Goal: Task Accomplishment & Management: Manage account settings

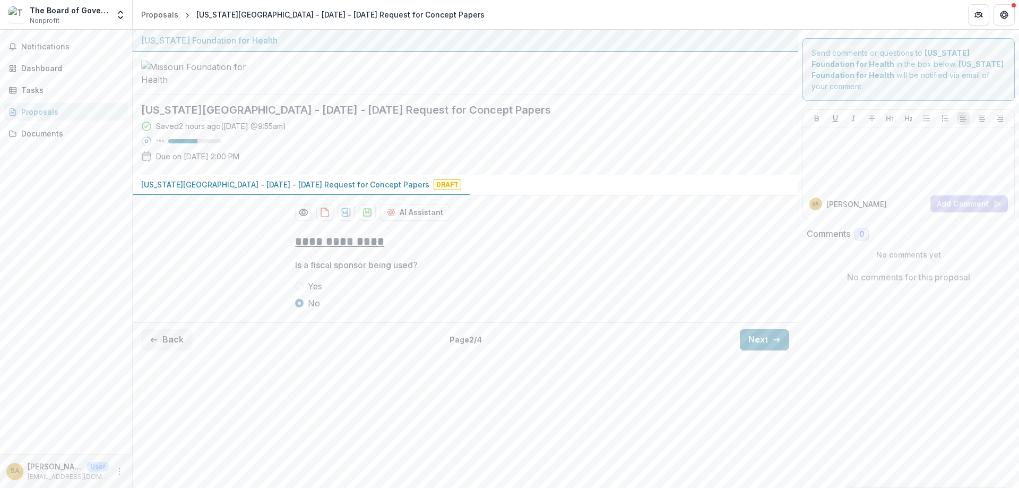
click at [40, 13] on div "The Board of Governors of [US_STATE][GEOGRAPHIC_DATA]" at bounding box center [69, 10] width 79 height 11
click at [20, 16] on img at bounding box center [16, 14] width 17 height 17
click at [121, 11] on icon "Open entity switcher" at bounding box center [120, 15] width 11 height 11
click at [44, 41] on link "Team Settings" at bounding box center [66, 41] width 127 height 18
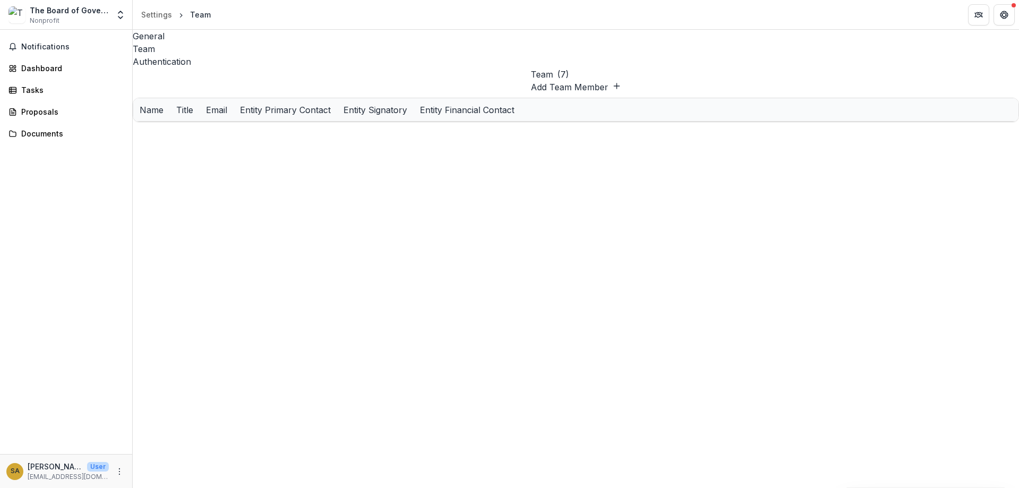
click at [815, 264] on button "Edit" at bounding box center [809, 269] width 13 height 11
click at [815, 127] on button "Edit" at bounding box center [809, 132] width 13 height 11
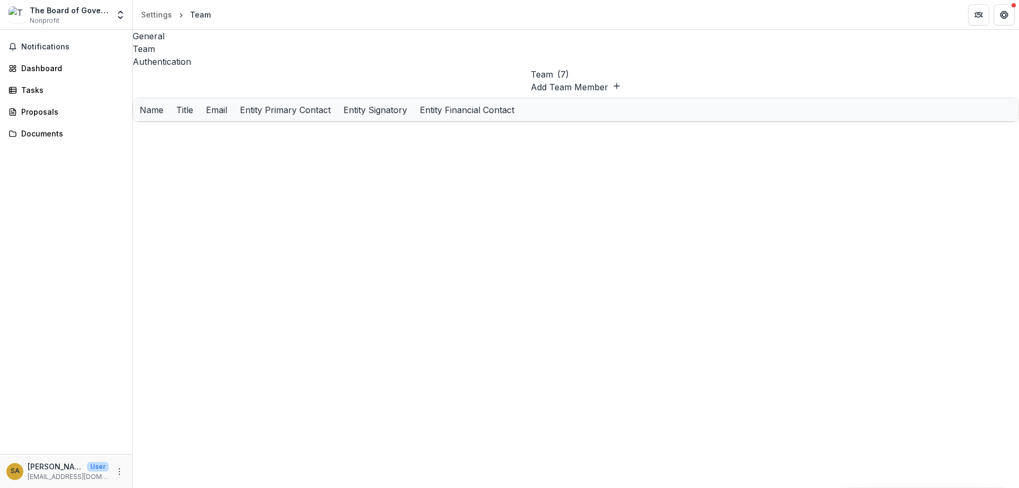
type input "**********"
click at [38, 71] on div "Dashboard" at bounding box center [70, 68] width 98 height 11
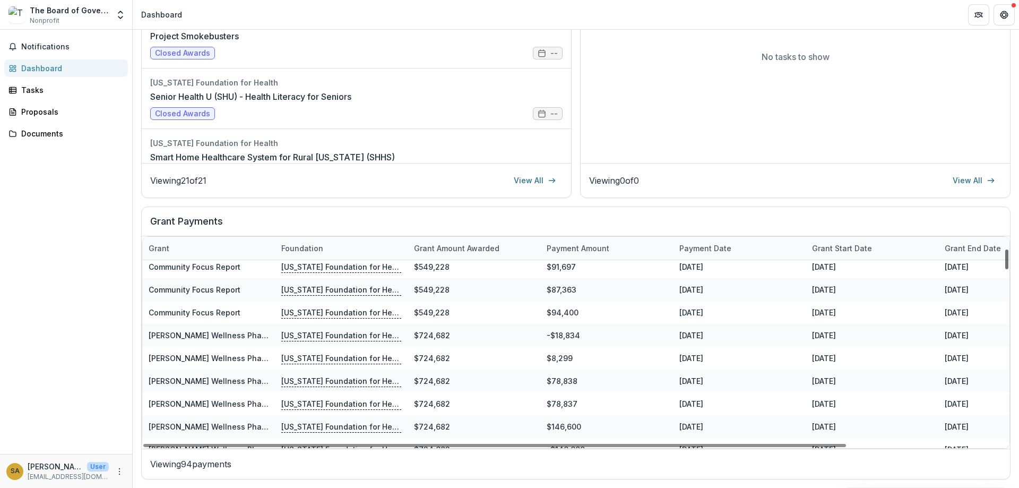
scroll to position [90, 0]
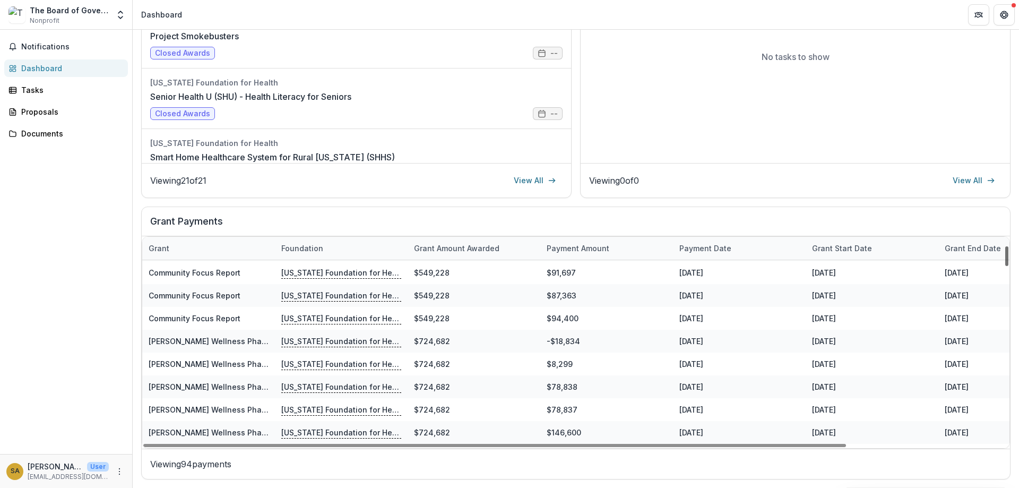
drag, startPoint x: 1006, startPoint y: 433, endPoint x: 1007, endPoint y: 258, distance: 175.6
click at [1007, 258] on div at bounding box center [1006, 256] width 3 height 20
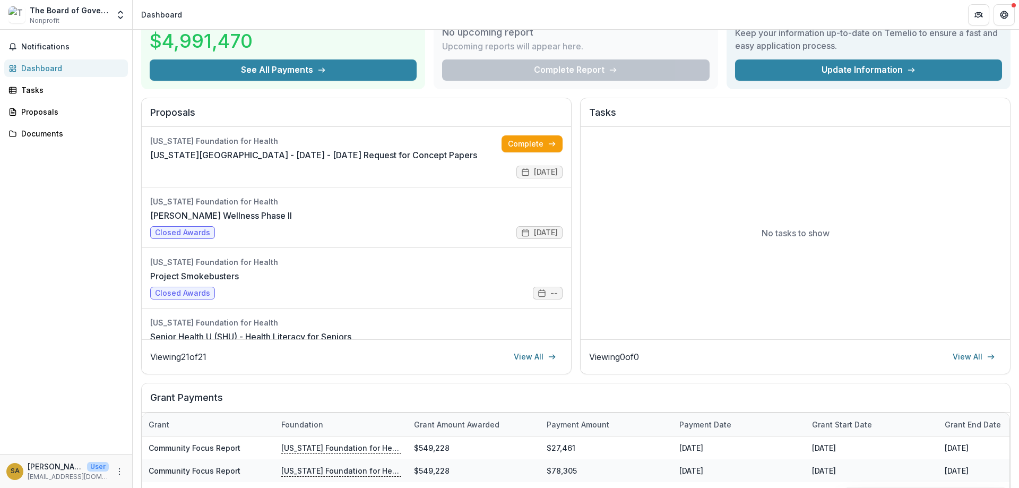
scroll to position [0, 0]
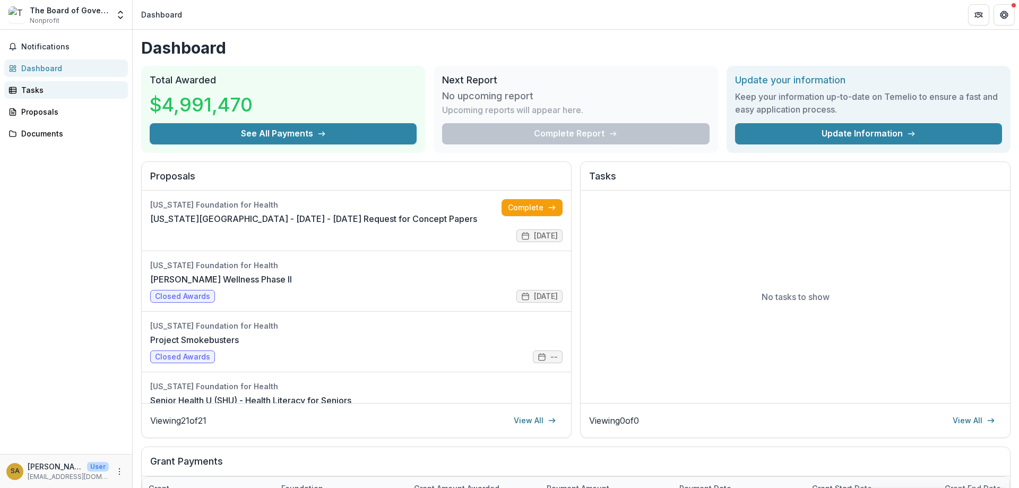
click at [37, 93] on div "Tasks" at bounding box center [70, 89] width 98 height 11
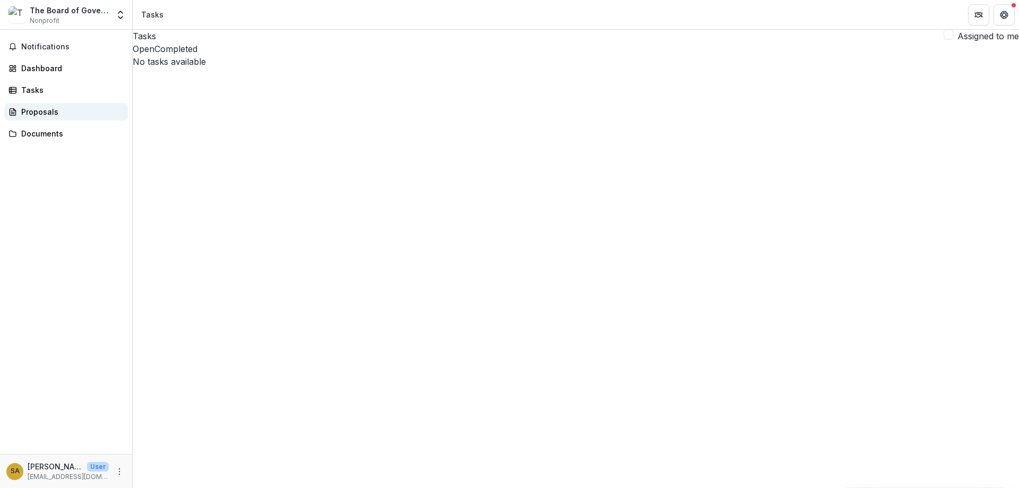
click at [50, 111] on div "Proposals" at bounding box center [70, 111] width 98 height 11
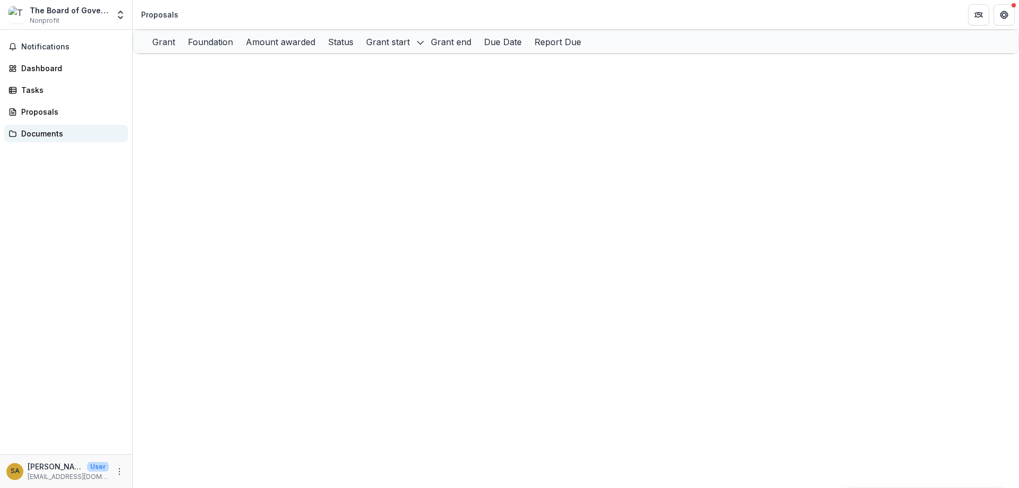
click at [43, 138] on div "Documents" at bounding box center [70, 133] width 98 height 11
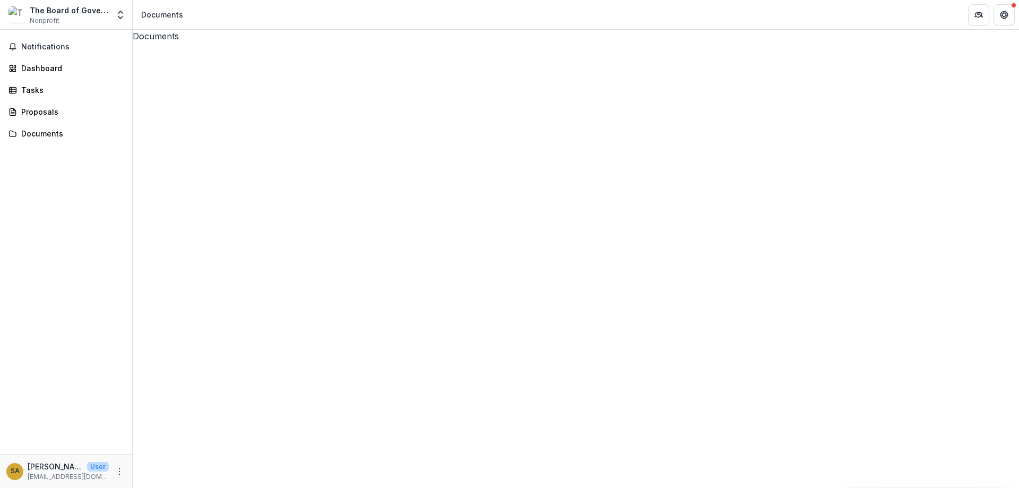
click at [45, 45] on span "Notifications" at bounding box center [72, 46] width 102 height 9
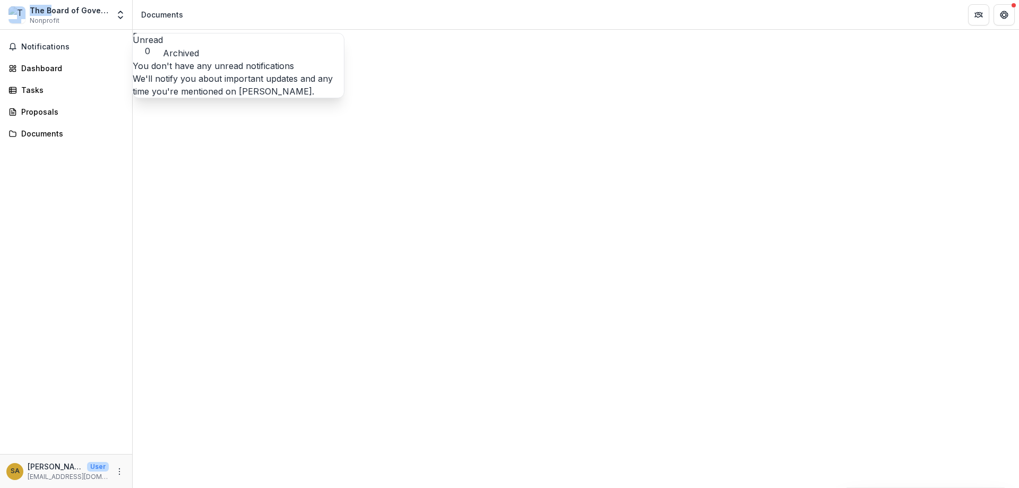
click at [50, 11] on div "The Board of Governors of [US_STATE][GEOGRAPHIC_DATA]" at bounding box center [69, 10] width 79 height 11
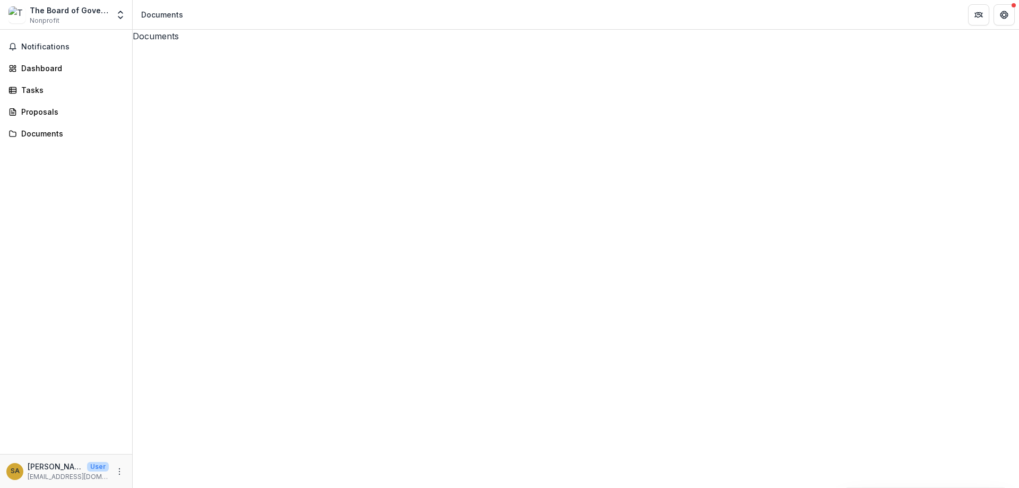
click at [27, 46] on span "Notifications" at bounding box center [72, 46] width 102 height 9
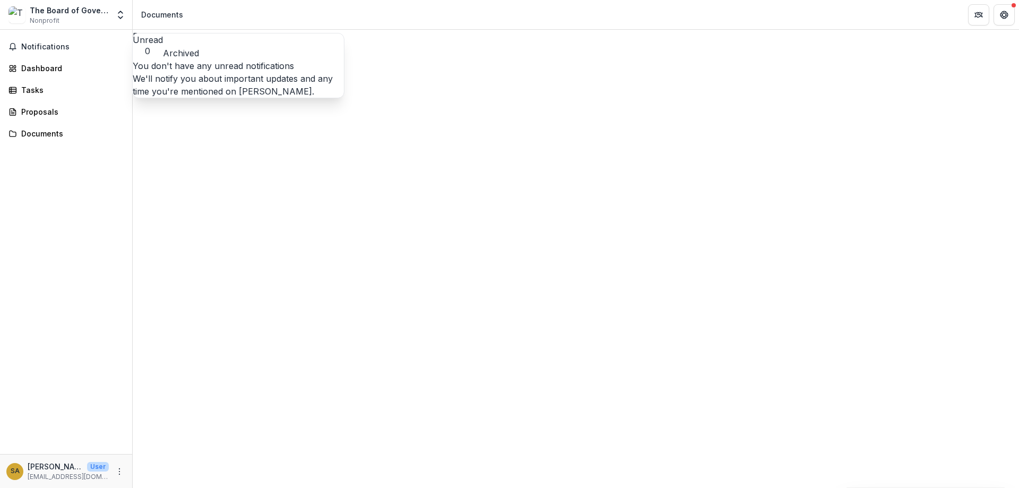
click at [76, 11] on div "The Board of Governors of [US_STATE][GEOGRAPHIC_DATA]" at bounding box center [69, 10] width 79 height 11
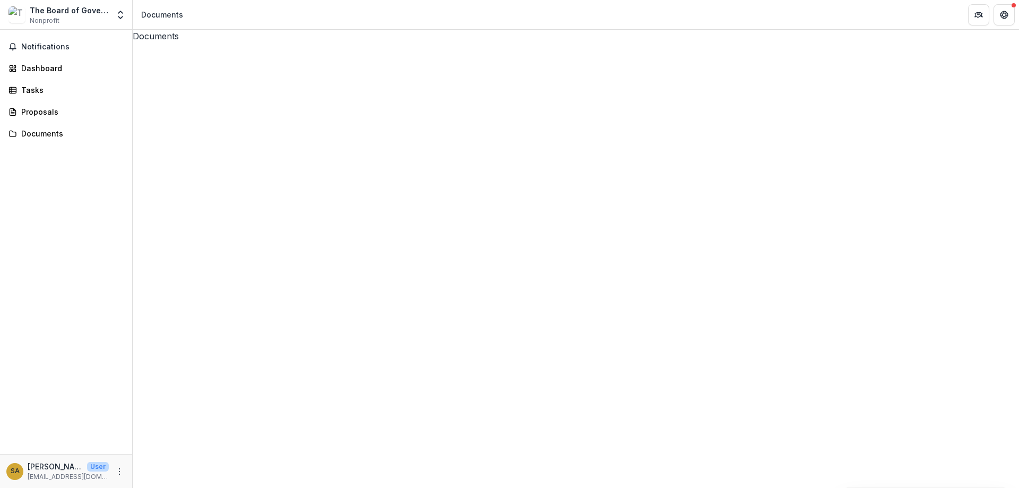
click at [39, 14] on div "The Board of Governors of [US_STATE][GEOGRAPHIC_DATA]" at bounding box center [69, 10] width 79 height 11
click at [15, 12] on img at bounding box center [16, 14] width 17 height 17
click at [14, 473] on div "SA" at bounding box center [15, 470] width 9 height 7
click at [45, 15] on div "The Board of Governors of [US_STATE][GEOGRAPHIC_DATA]" at bounding box center [69, 10] width 79 height 11
click at [69, 17] on div "The Board of Governors of [US_STATE][GEOGRAPHIC_DATA] Nonprofit" at bounding box center [69, 15] width 79 height 21
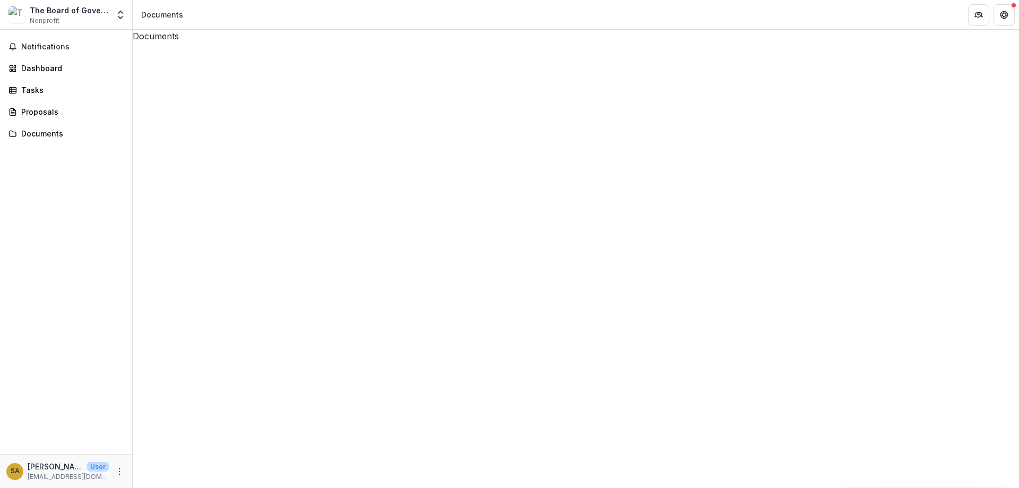
click at [63, 13] on div "The Board of Governors of [US_STATE][GEOGRAPHIC_DATA]" at bounding box center [69, 10] width 79 height 11
click at [39, 472] on p "[EMAIL_ADDRESS][DOMAIN_NAME]" at bounding box center [68, 477] width 81 height 10
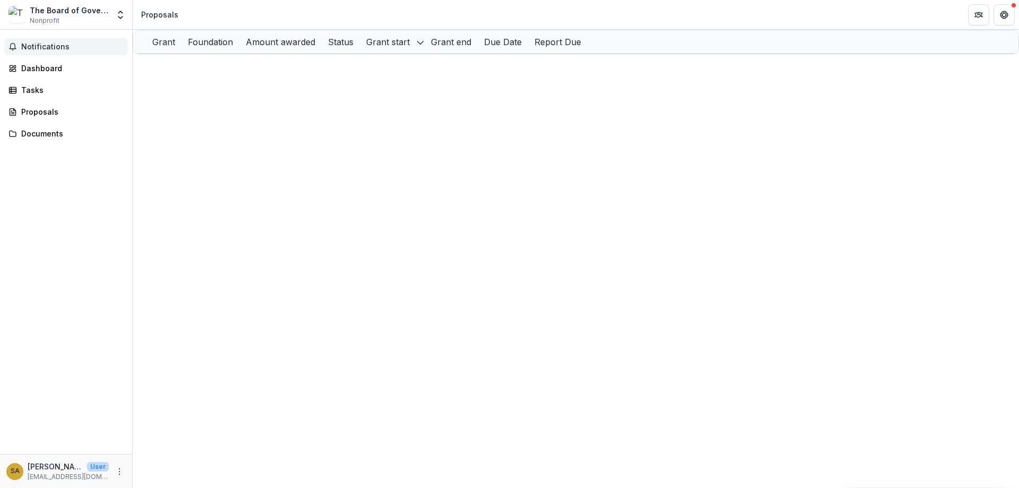
click at [44, 49] on span "Notifications" at bounding box center [72, 46] width 102 height 9
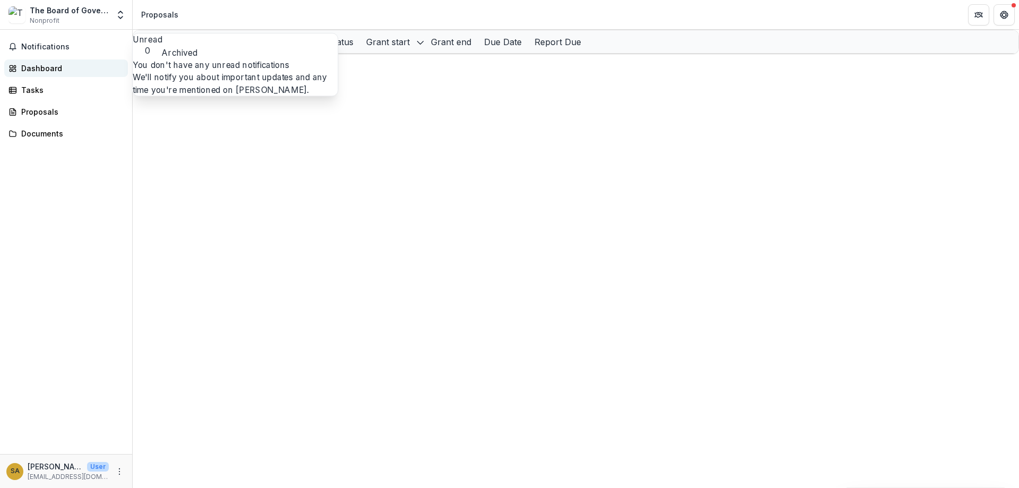
click at [36, 70] on div "Dashboard" at bounding box center [70, 68] width 98 height 11
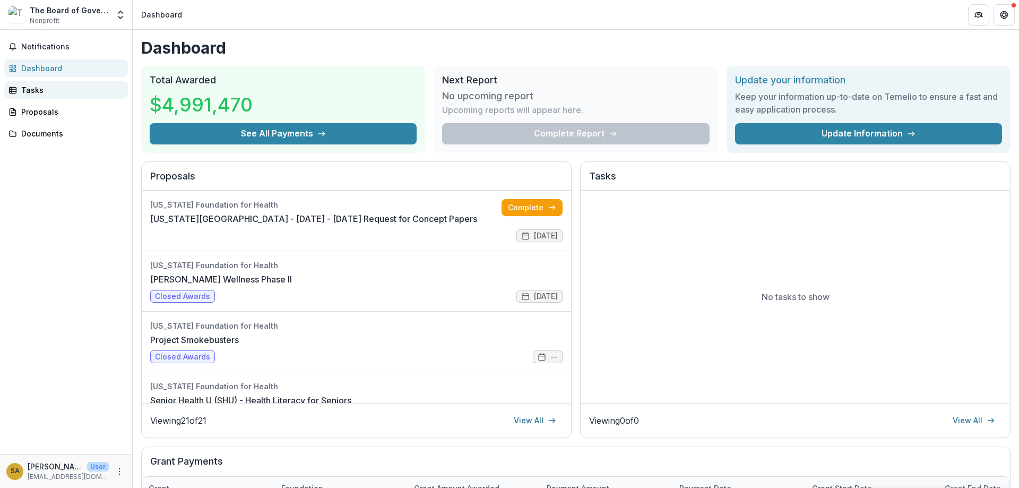
click at [37, 86] on div "Tasks" at bounding box center [70, 89] width 98 height 11
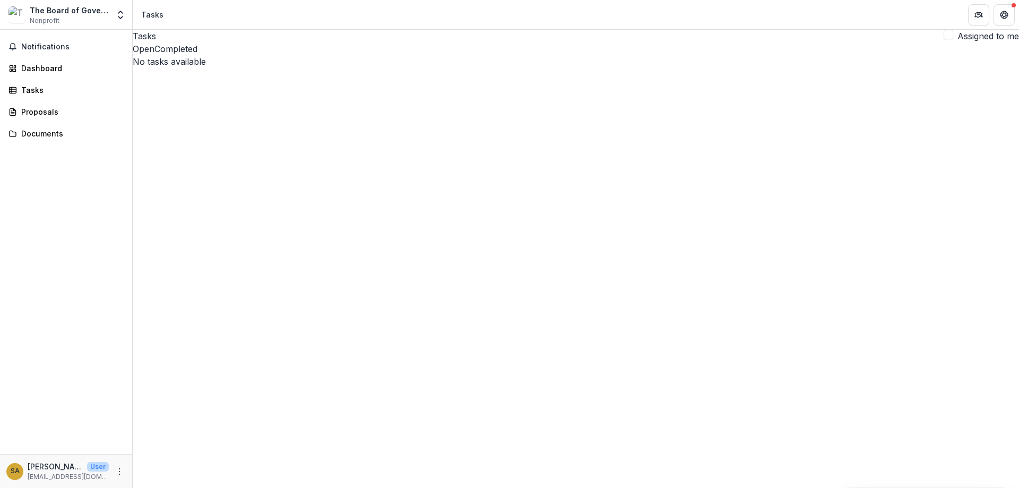
click at [41, 7] on div "The Board of Governors of [US_STATE][GEOGRAPHIC_DATA]" at bounding box center [69, 10] width 79 height 11
click at [20, 12] on img at bounding box center [16, 14] width 17 height 17
click at [121, 20] on button "Open entity switcher" at bounding box center [120, 14] width 15 height 21
click at [63, 40] on link "Team Settings" at bounding box center [66, 41] width 127 height 18
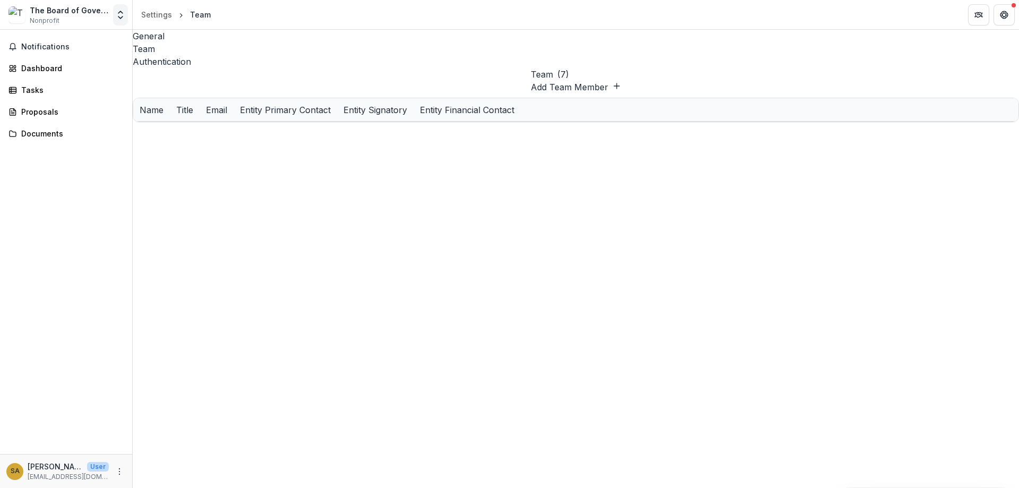
click at [120, 16] on icon "Open entity switcher" at bounding box center [120, 15] width 11 height 11
drag, startPoint x: 50, startPoint y: 282, endPoint x: 40, endPoint y: 486, distance: 204.5
click at [50, 284] on div "Notifications Dashboard Tasks Proposals Documents" at bounding box center [66, 242] width 132 height 424
click at [25, 467] on div "SA [PERSON_NAME] User [EMAIL_ADDRESS][DOMAIN_NAME]" at bounding box center [57, 470] width 102 height 21
click at [10, 472] on span "SA" at bounding box center [14, 471] width 17 height 17
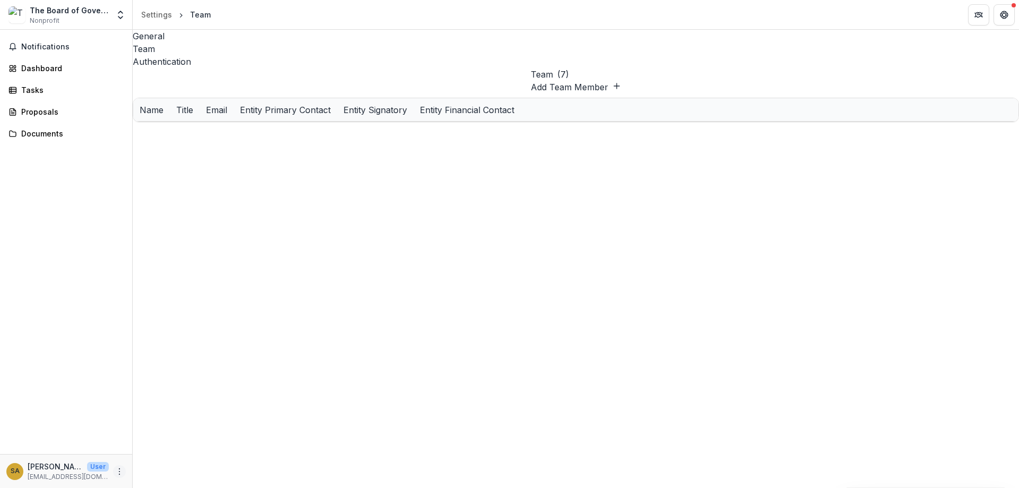
click at [119, 473] on circle "More" at bounding box center [119, 473] width 1 height 1
drag, startPoint x: 66, startPoint y: 336, endPoint x: 63, endPoint y: 320, distance: 16.2
click at [67, 335] on div "Notifications Dashboard Tasks Proposals Documents" at bounding box center [66, 242] width 132 height 424
click at [38, 68] on div "Dashboard" at bounding box center [70, 68] width 98 height 11
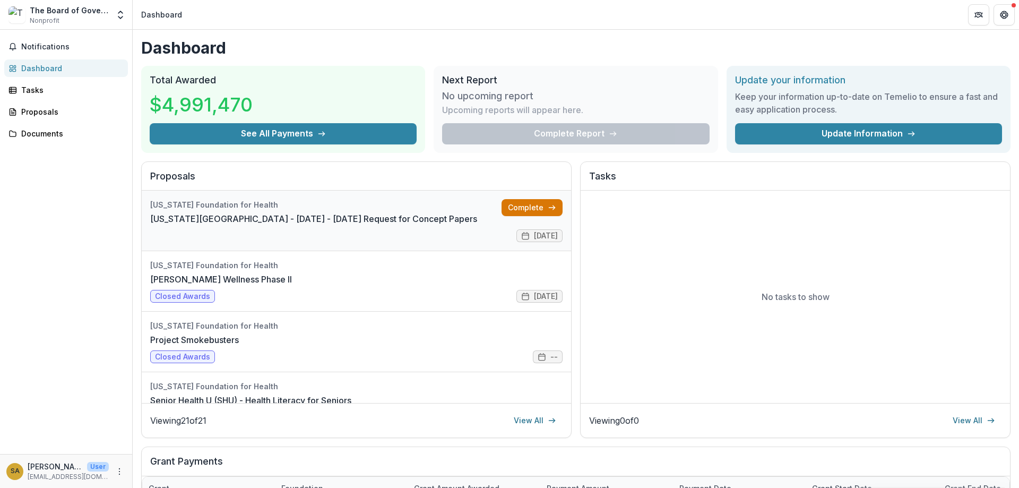
click at [538, 208] on link "Complete" at bounding box center [531, 207] width 61 height 17
